Goal: Use online tool/utility: Use online tool/utility

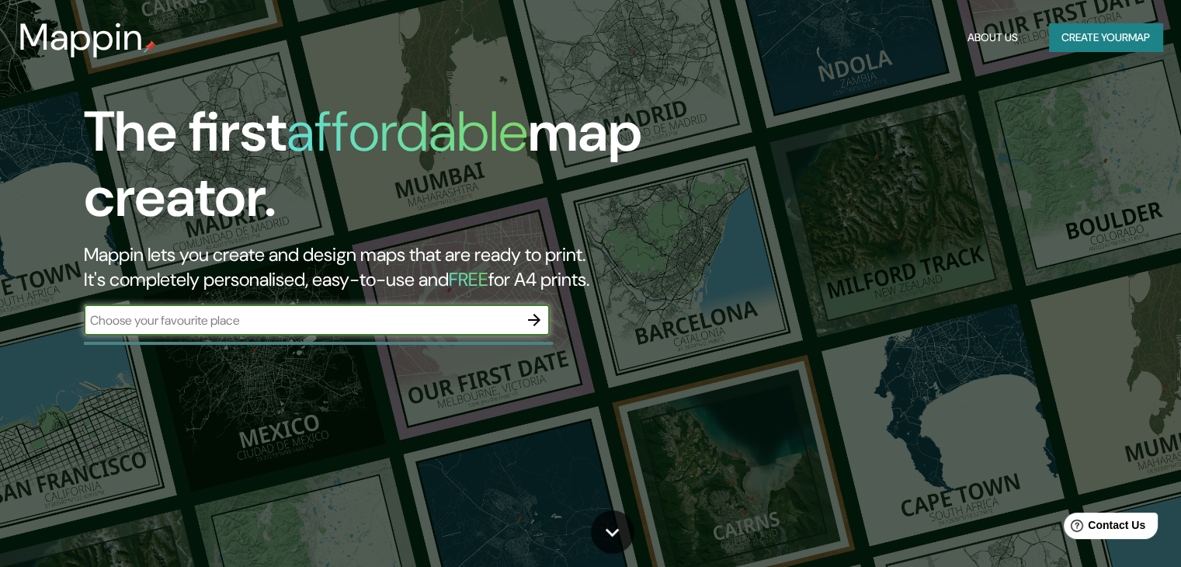
click at [400, 311] on input "text" at bounding box center [301, 320] width 435 height 18
click at [391, 324] on input "text" at bounding box center [301, 320] width 435 height 18
type input "p"
click at [342, 317] on input "text" at bounding box center [301, 320] width 435 height 18
paste input "19.04576472172201, -98.20367284804932"
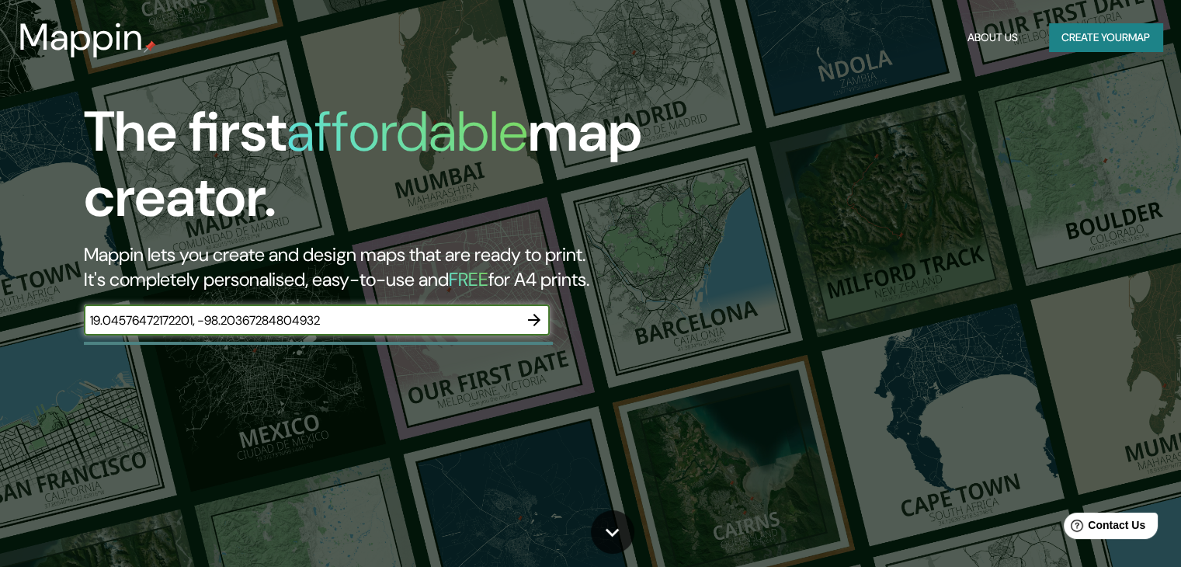
type input "19.04576472172201, -98.20367284804932"
click at [528, 311] on icon "button" at bounding box center [534, 320] width 19 height 19
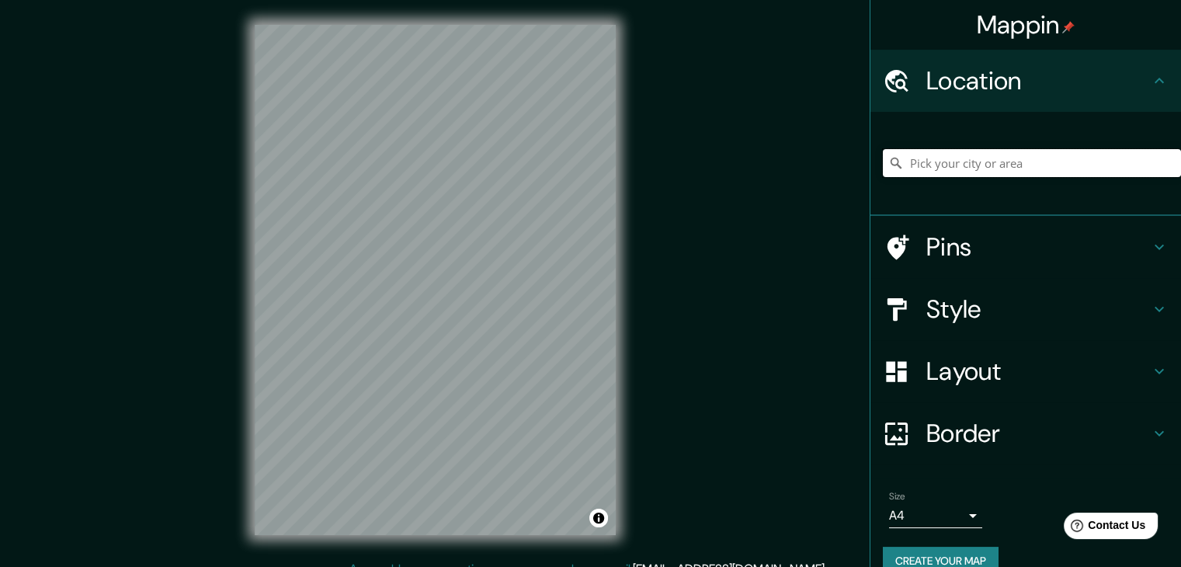
click at [978, 162] on input "Pick your city or area" at bounding box center [1032, 163] width 298 height 28
paste input "19.04576472172201, -98.20367284804932"
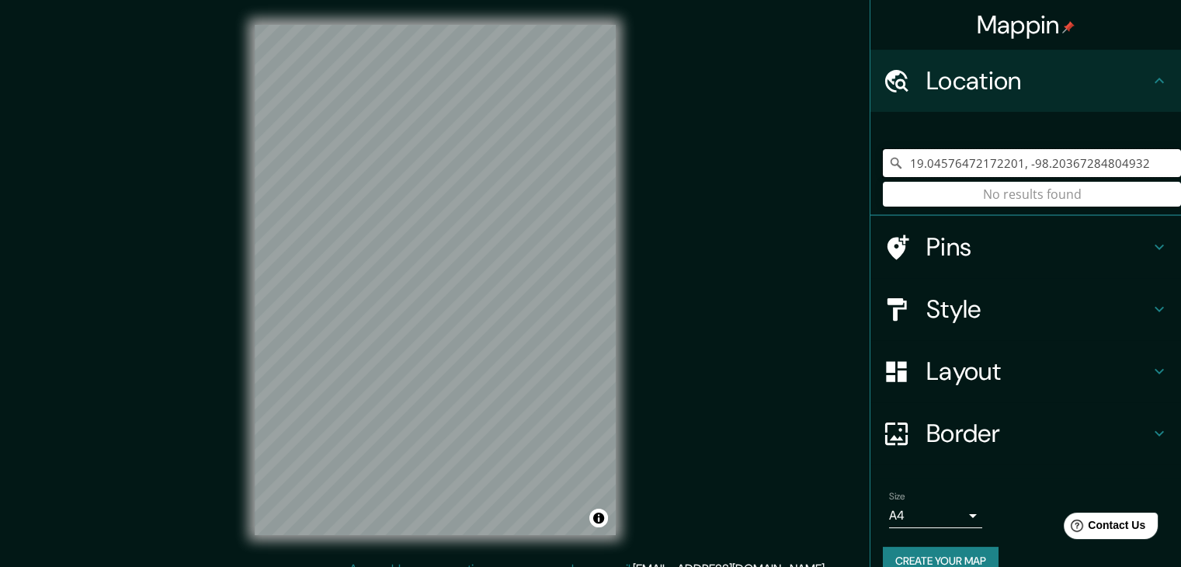
type input "19.04576472172201, -98.20367284804932"
drag, startPoint x: 1121, startPoint y: 166, endPoint x: 792, endPoint y: 179, distance: 329.4
click at [792, 179] on div "Mappin Location [GEOGRAPHIC_DATA] No results found Pins Style Layout Border Cho…" at bounding box center [590, 292] width 1181 height 585
drag, startPoint x: 1144, startPoint y: 172, endPoint x: 835, endPoint y: 175, distance: 309.0
click at [826, 176] on div "Mappin Location [GEOGRAPHIC_DATA] No results found Pins Style Layout Border Cho…" at bounding box center [590, 292] width 1181 height 585
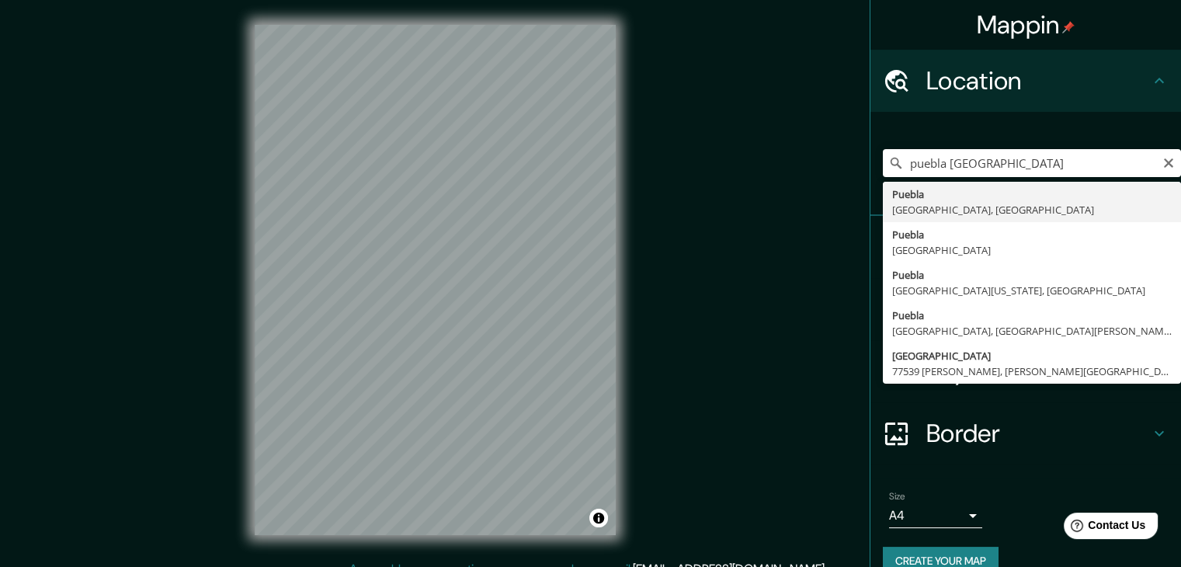
type input "[GEOGRAPHIC_DATA], [GEOGRAPHIC_DATA], [GEOGRAPHIC_DATA]"
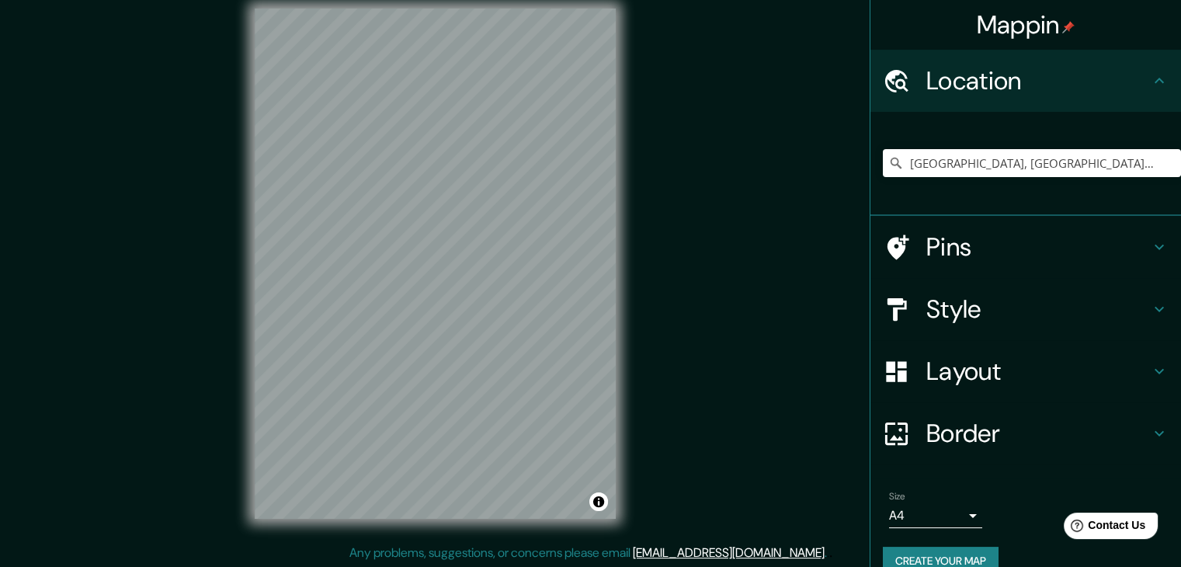
scroll to position [18, 0]
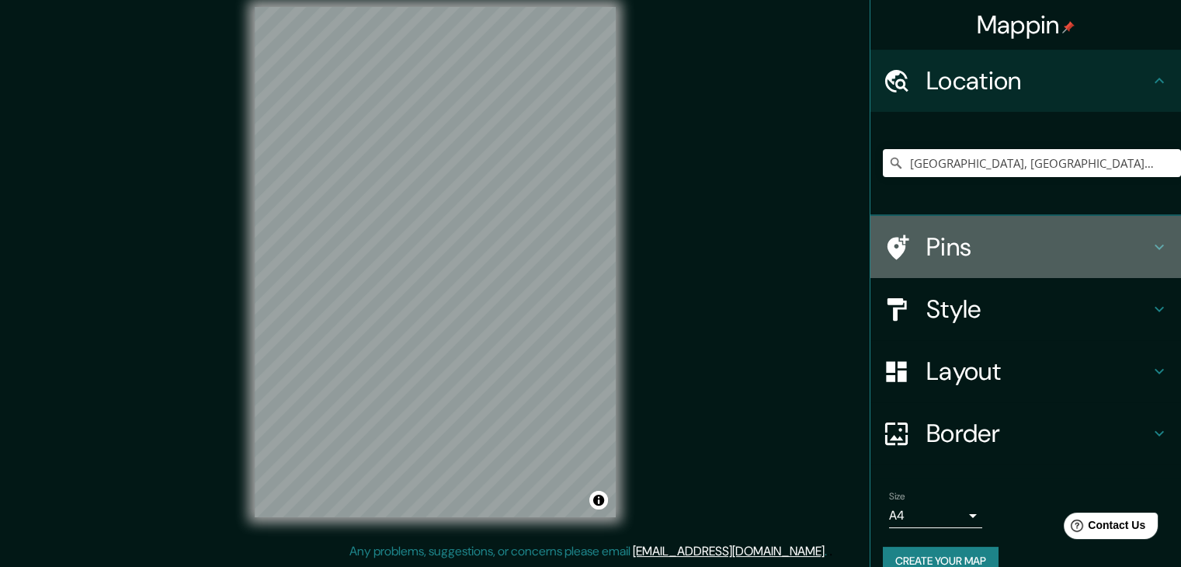
click at [1038, 255] on h4 "Pins" at bounding box center [1038, 246] width 224 height 31
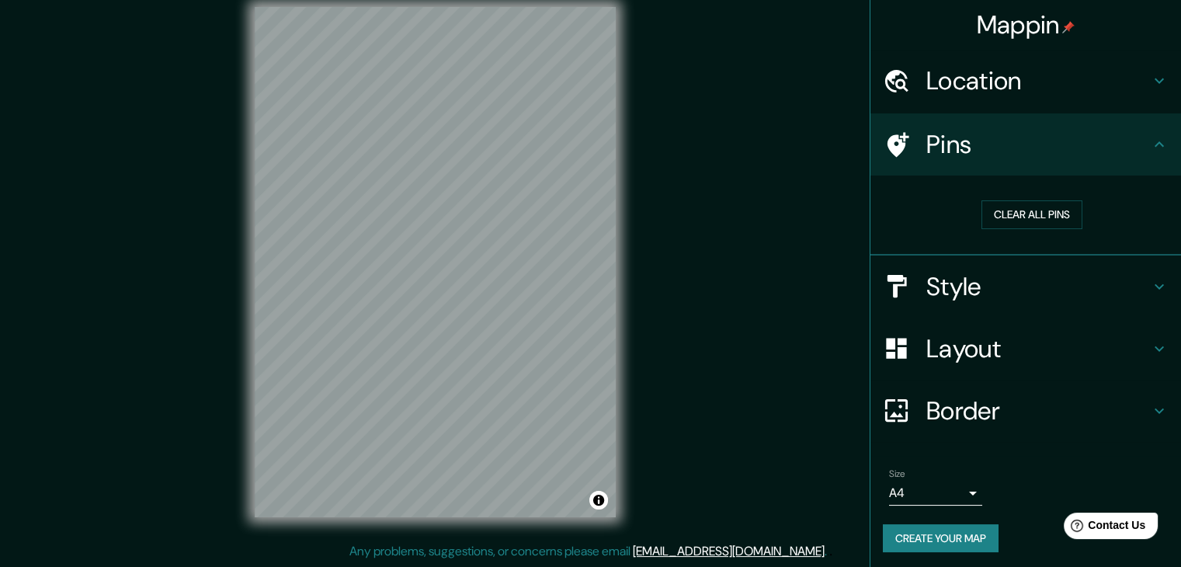
click at [904, 150] on div at bounding box center [904, 144] width 43 height 27
click at [641, 182] on div "Mappin Location [GEOGRAPHIC_DATA], [GEOGRAPHIC_DATA], [GEOGRAPHIC_DATA] Pins Cl…" at bounding box center [590, 274] width 1181 height 585
click at [910, 348] on div at bounding box center [904, 348] width 43 height 27
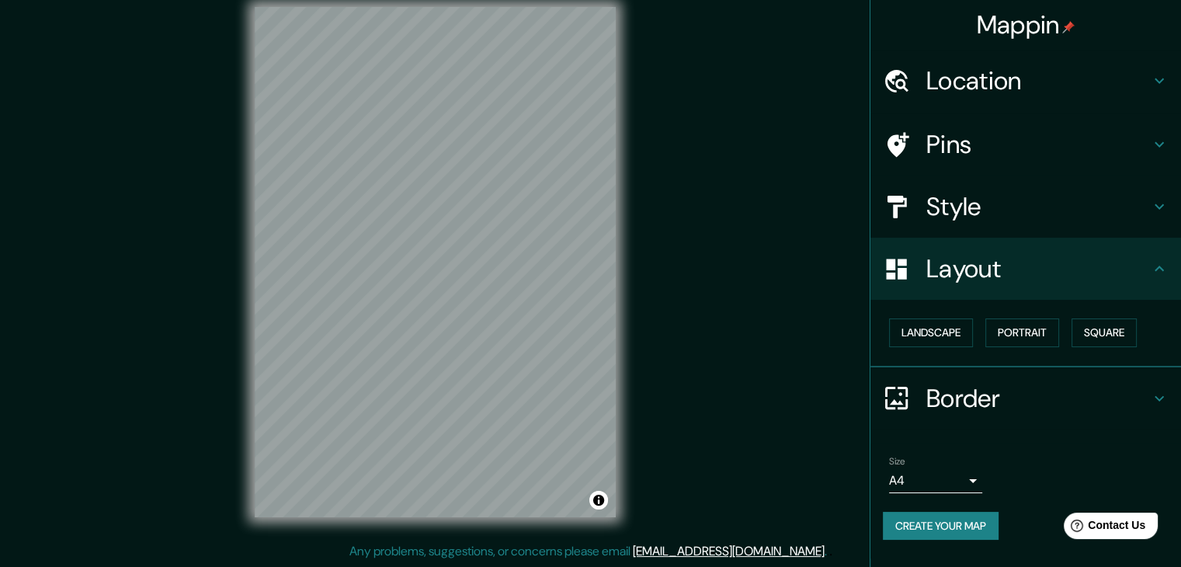
click at [915, 286] on div "Layout" at bounding box center [1025, 269] width 311 height 62
